Goal: Information Seeking & Learning: Learn about a topic

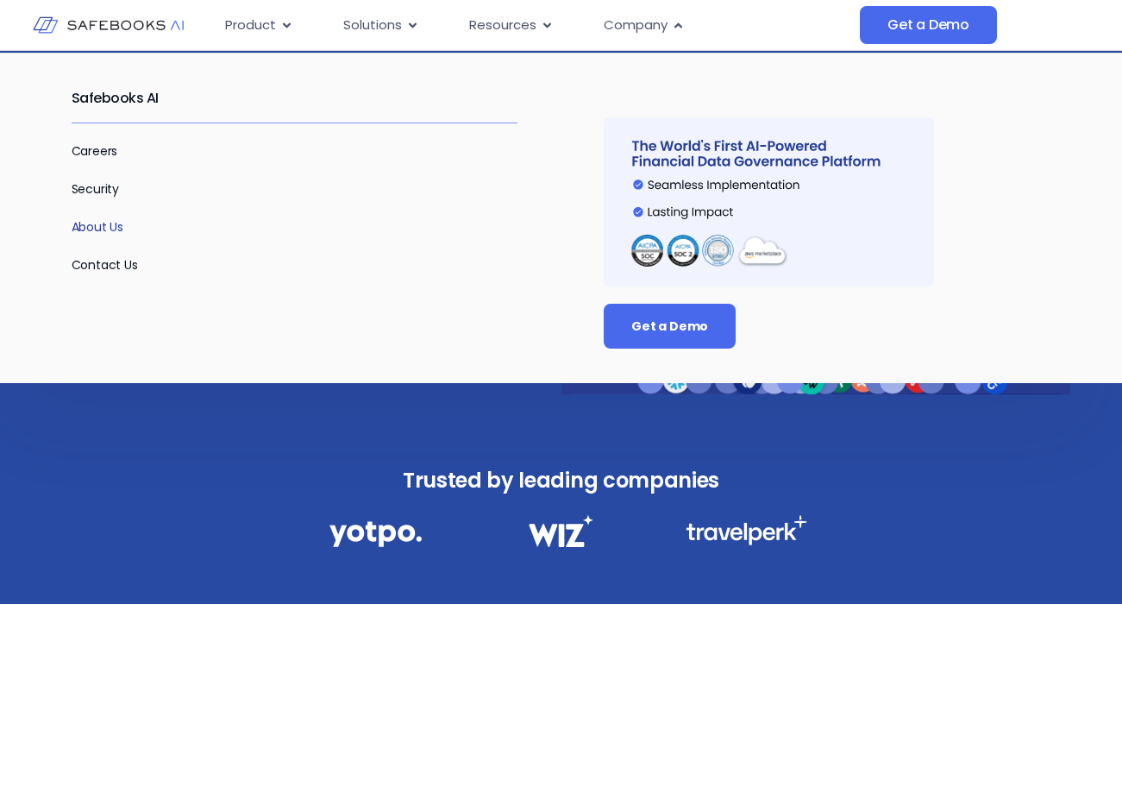
click at [96, 221] on link "About Us" at bounding box center [98, 226] width 53 height 17
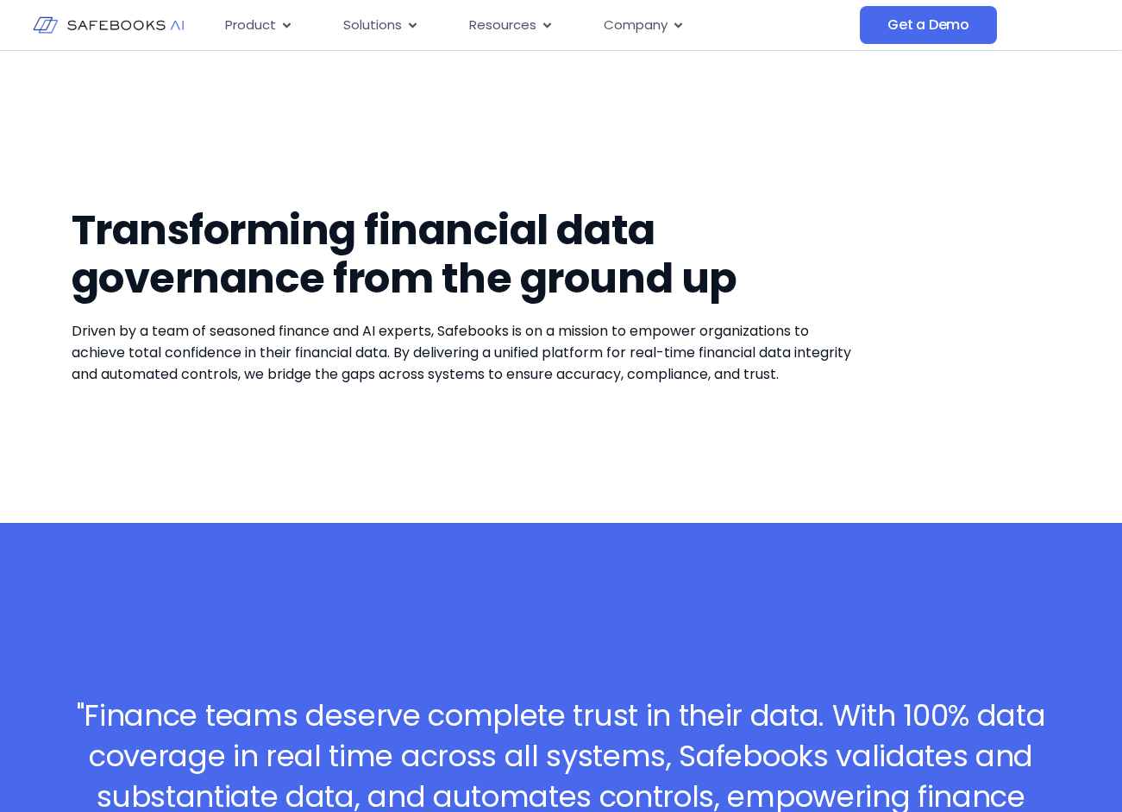
click at [943, 302] on div "Transforming financial data governance from the ground up Driven by a team of s…" at bounding box center [562, 287] width 980 height 472
click at [975, 307] on div "Transforming financial data governance from the ground up Driven by a team of s…" at bounding box center [562, 287] width 980 height 472
